Goal: Navigation & Orientation: Find specific page/section

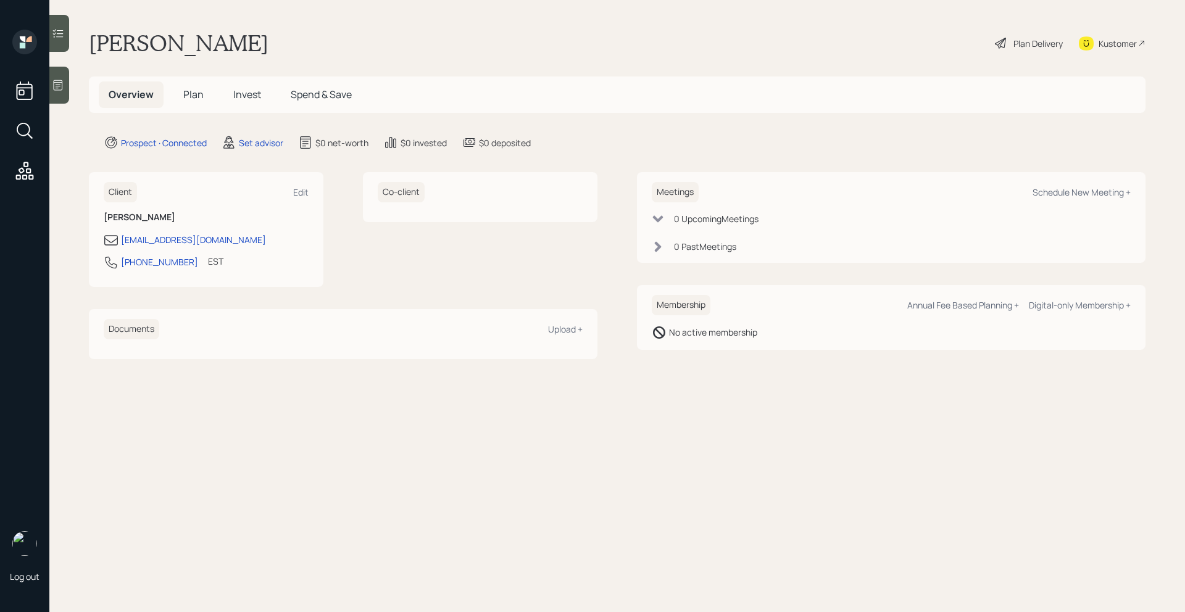
click at [57, 80] on icon at bounding box center [58, 85] width 9 height 10
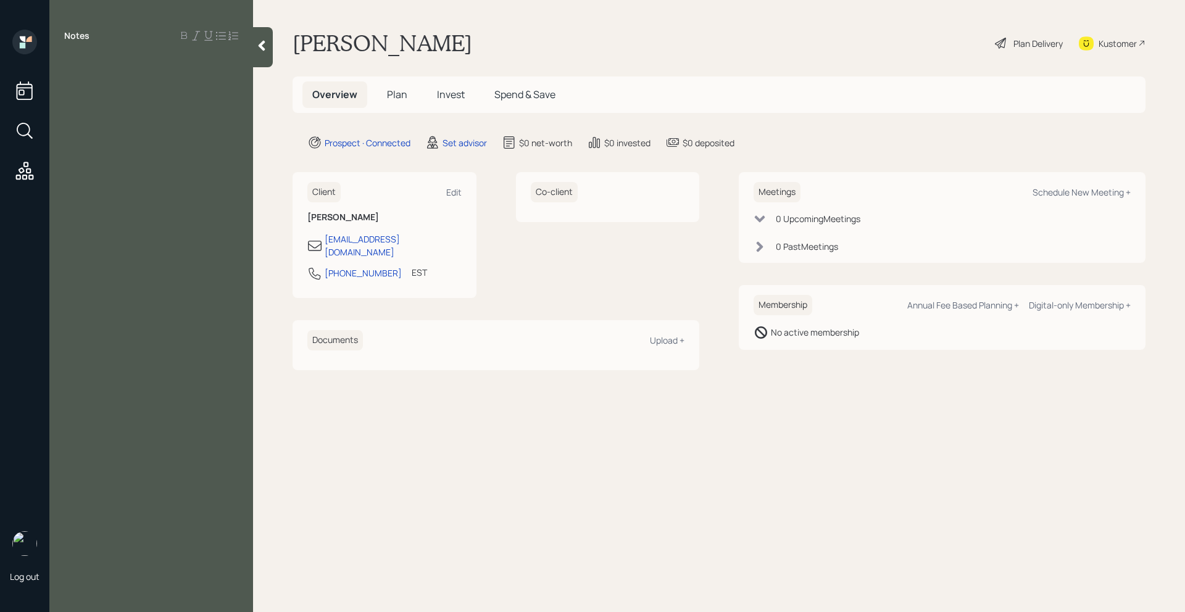
click at [261, 53] on div at bounding box center [263, 47] width 20 height 40
